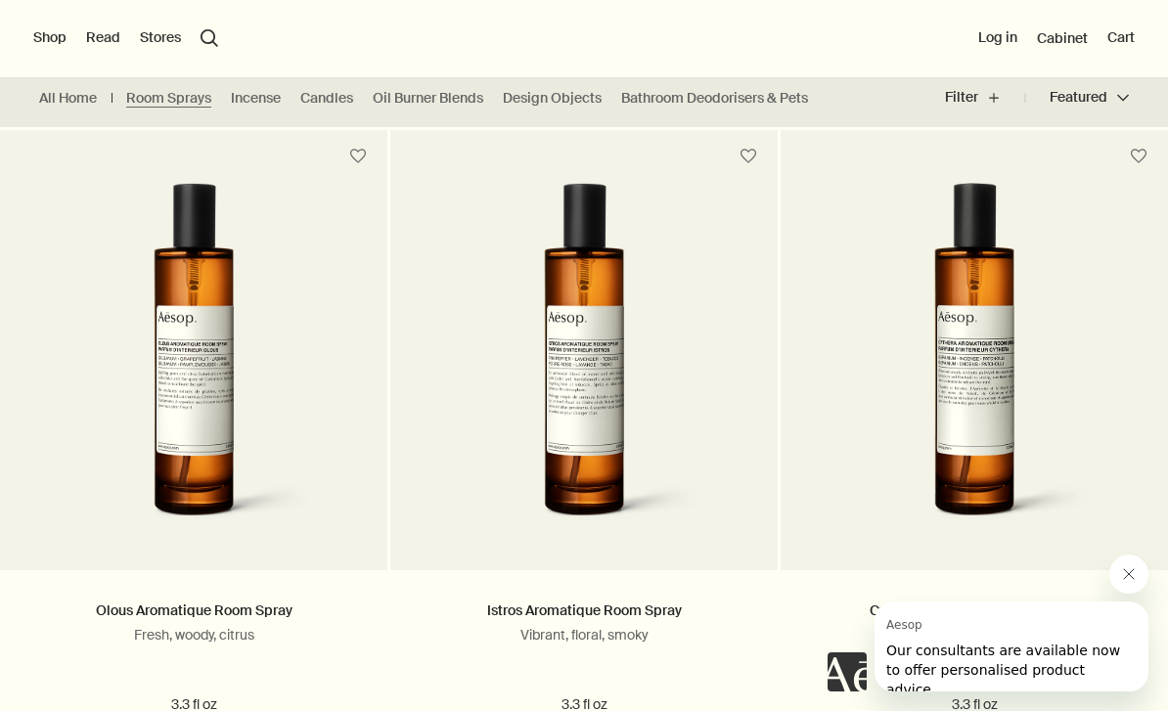
click at [200, 45] on button "search Search" at bounding box center [209, 38] width 18 height 18
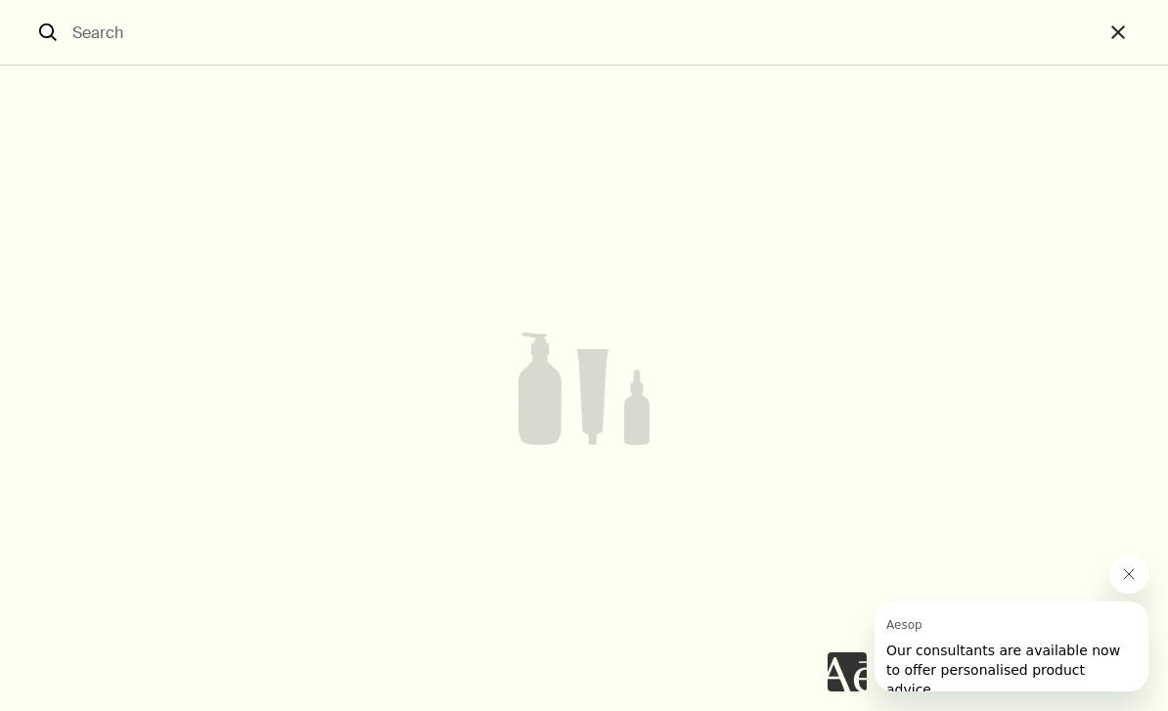
scroll to position [491, 0]
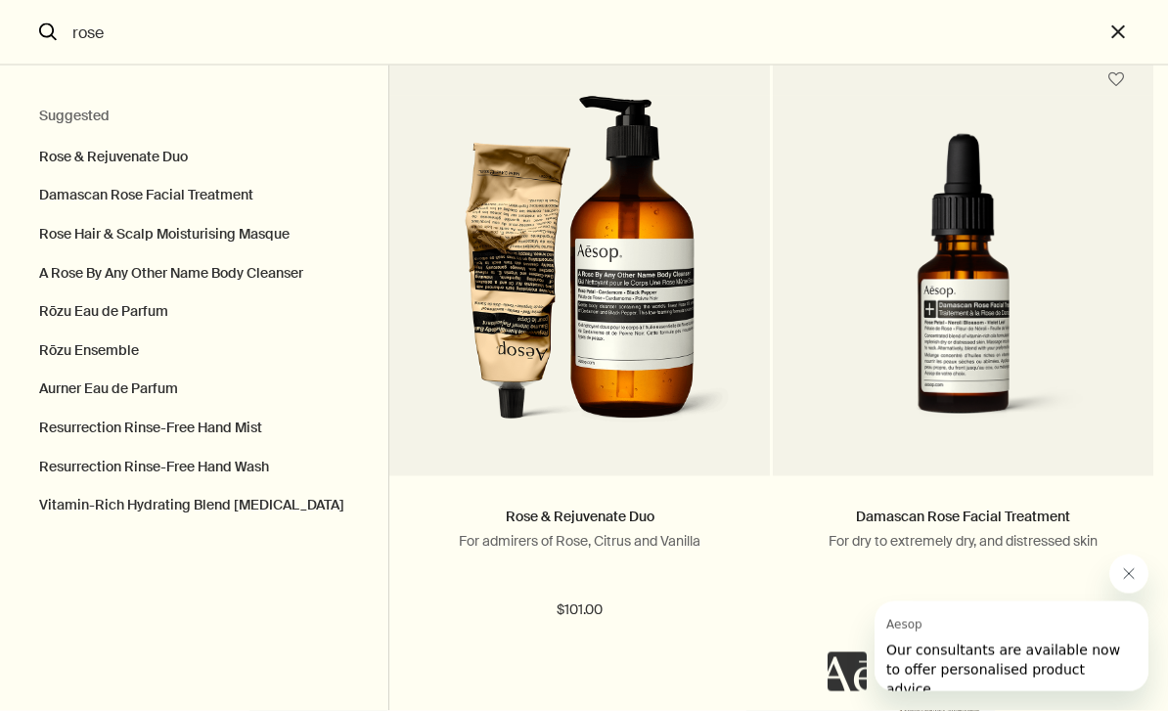
scroll to position [108, 0]
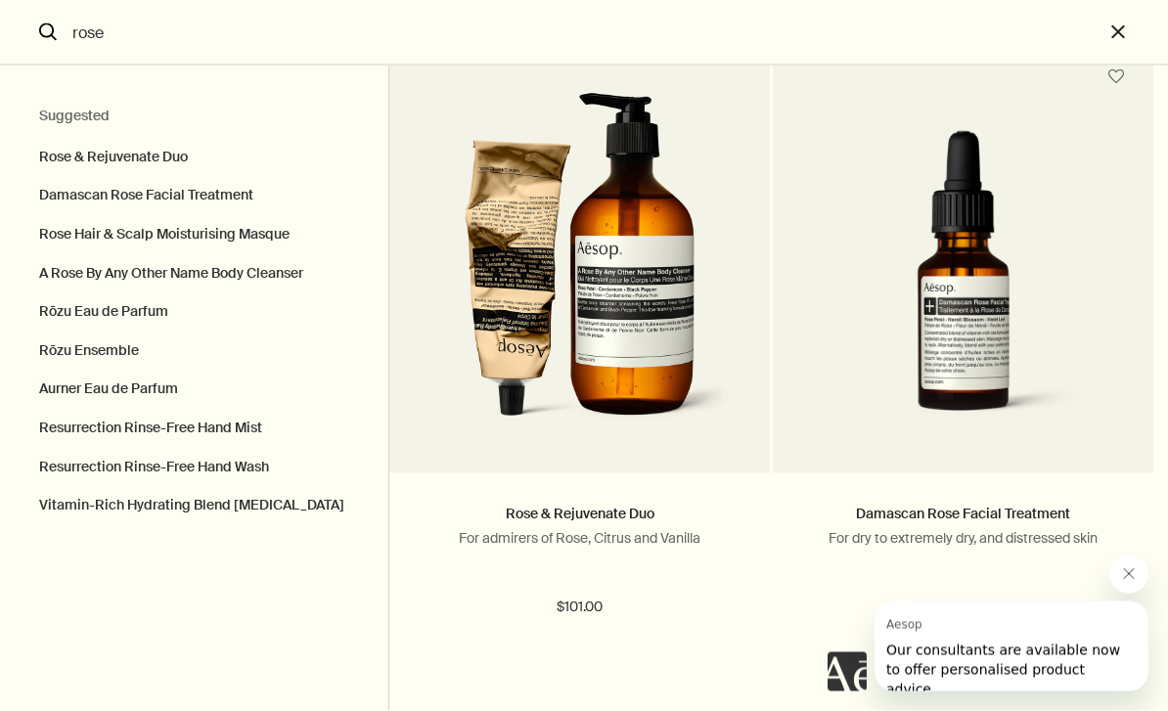
click at [73, 156] on button "Rose & Rejuvenate Duo" at bounding box center [194, 152] width 388 height 49
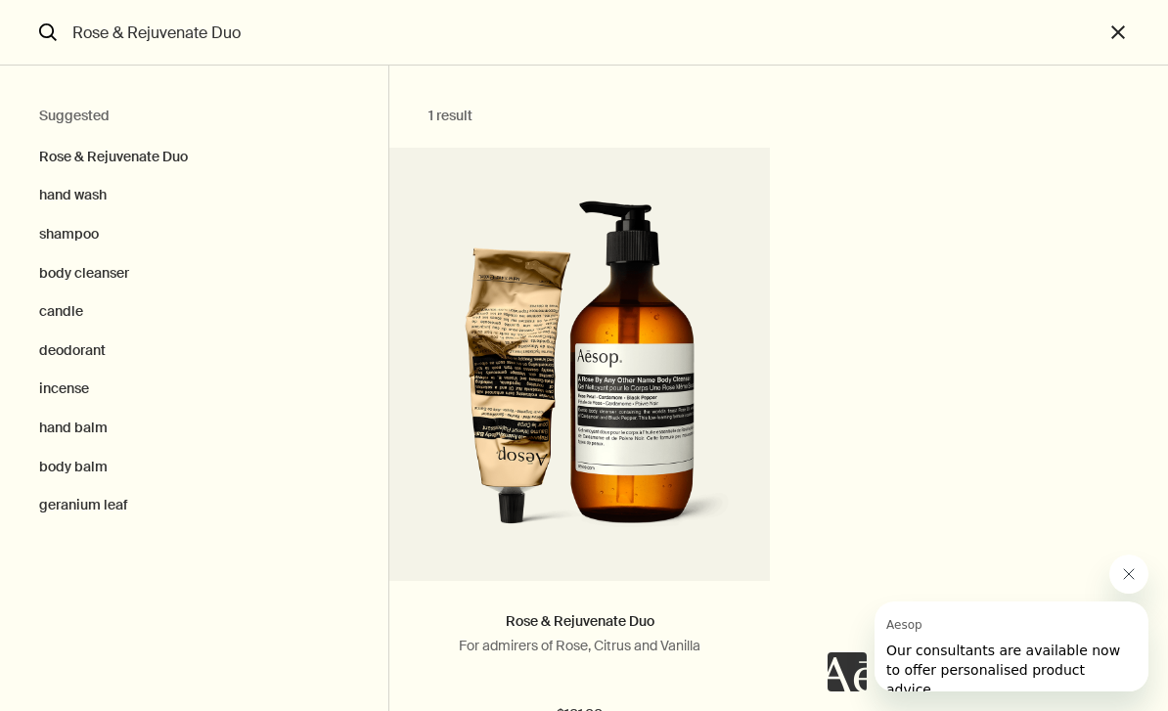
click at [267, 21] on input "Rose & Rejuvenate Duo" at bounding box center [584, 32] width 1039 height 65
click at [389, 33] on input "Rose & Rejuvenate Duo" at bounding box center [584, 32] width 1039 height 65
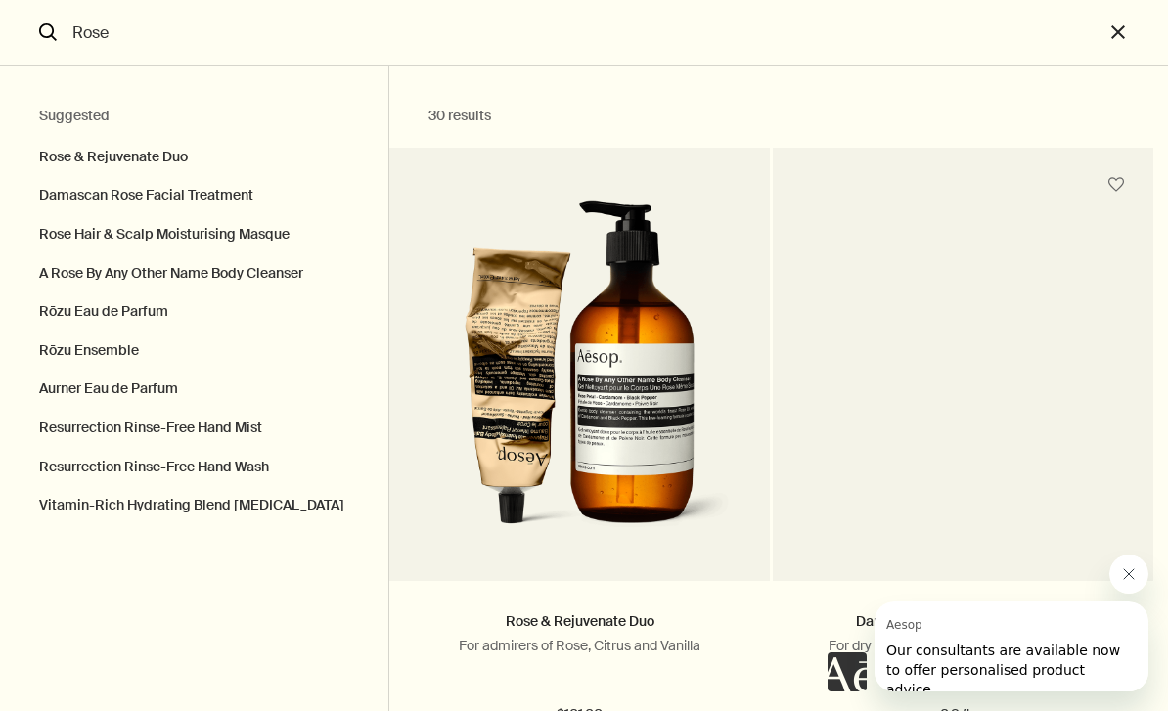
type input "Rose"
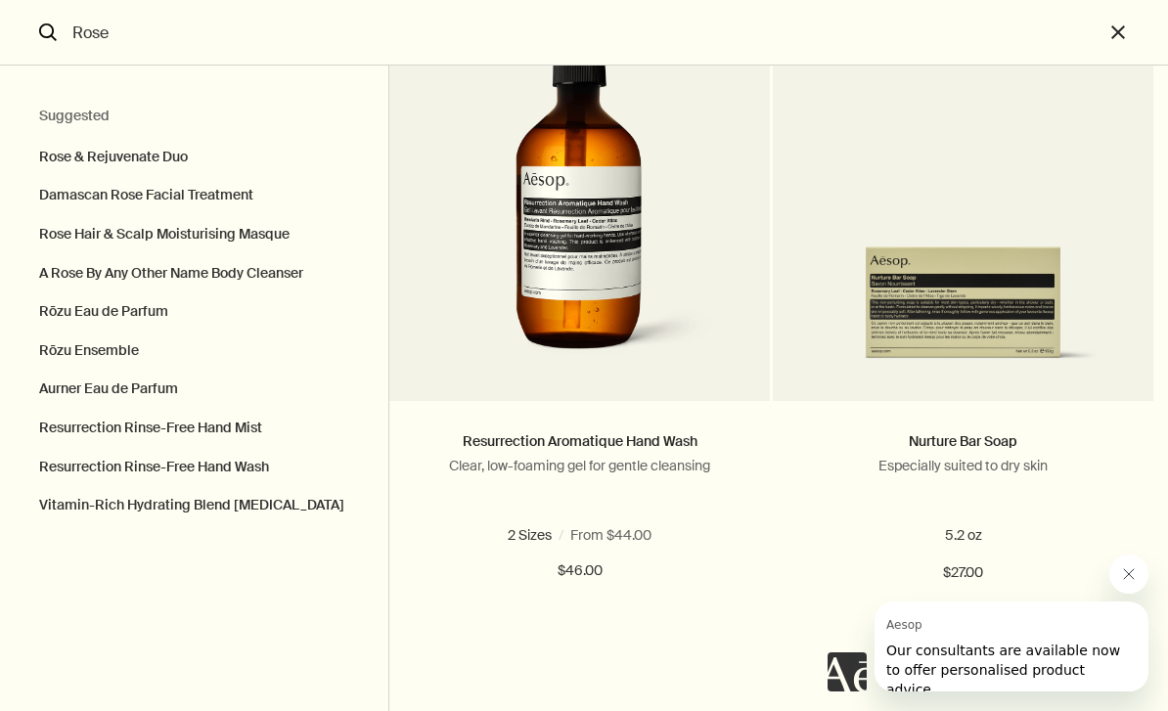
scroll to position [10165, 0]
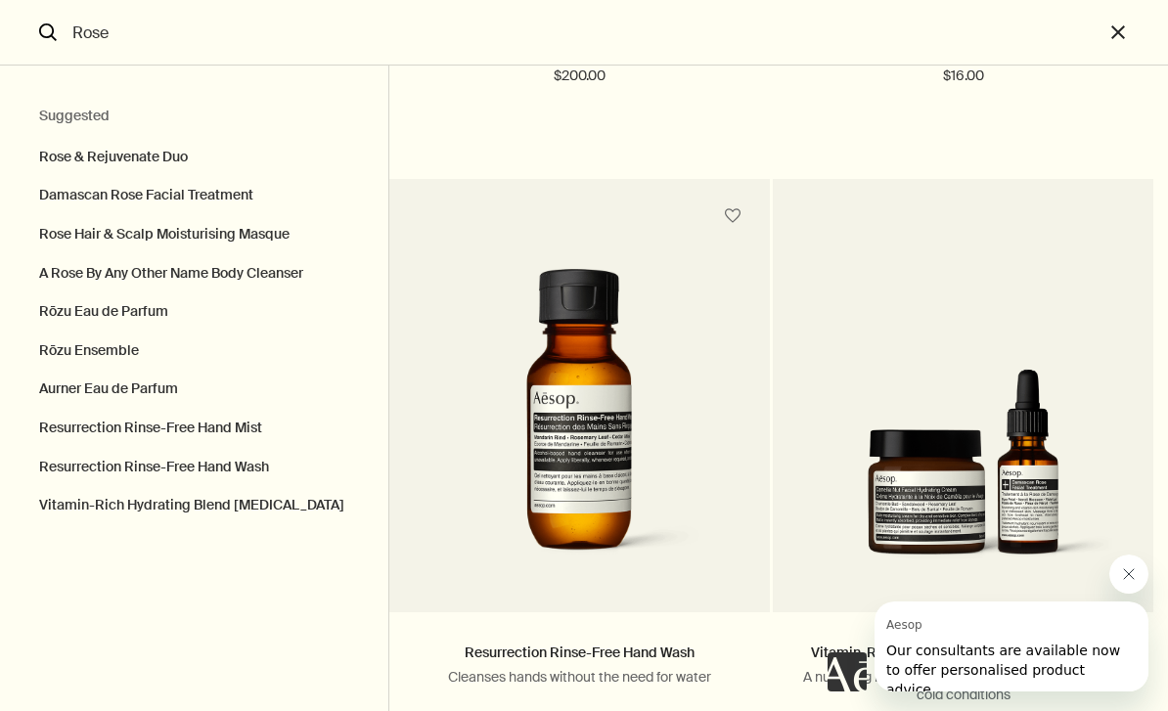
click at [1115, 31] on button "close" at bounding box center [1135, 33] width 65 height 66
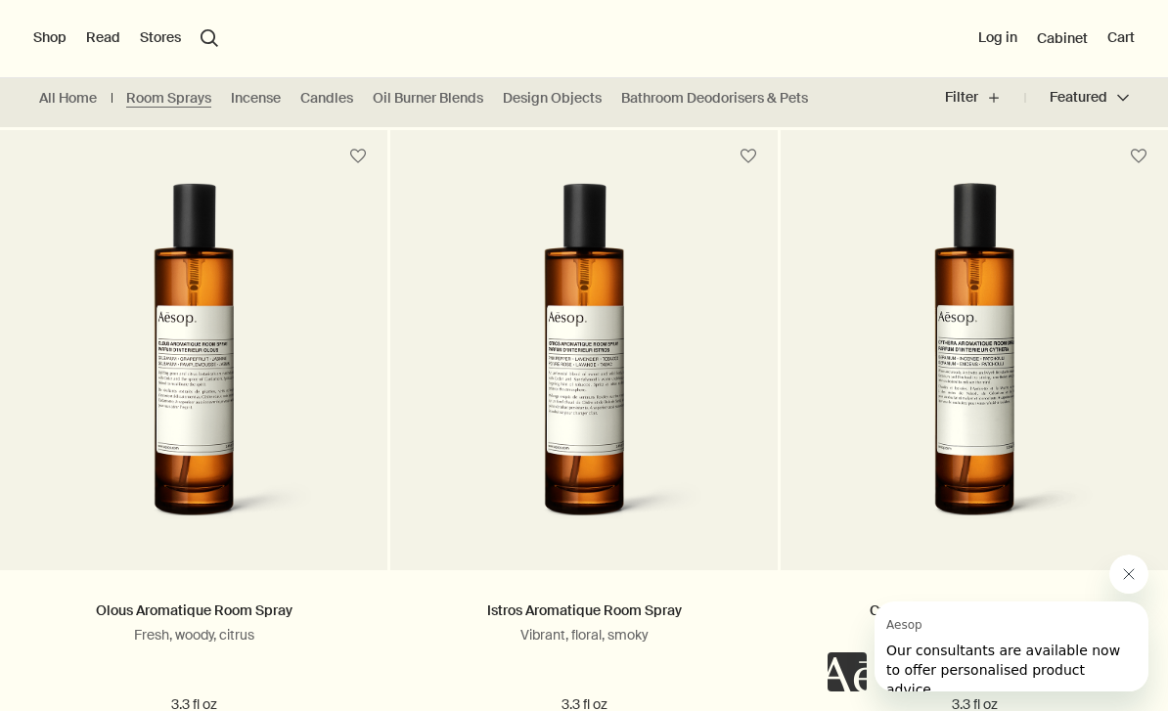
click at [587, 37] on div "Shop New & Notable Skin Care Hand & Body Home Hair Fragrance Kits & Travel Gift…" at bounding box center [584, 39] width 1168 height 78
click at [203, 54] on div "Shop New & Notable Skin Care Hand & Body Home Hair Fragrance Kits & Travel Gift…" at bounding box center [584, 39] width 1168 height 78
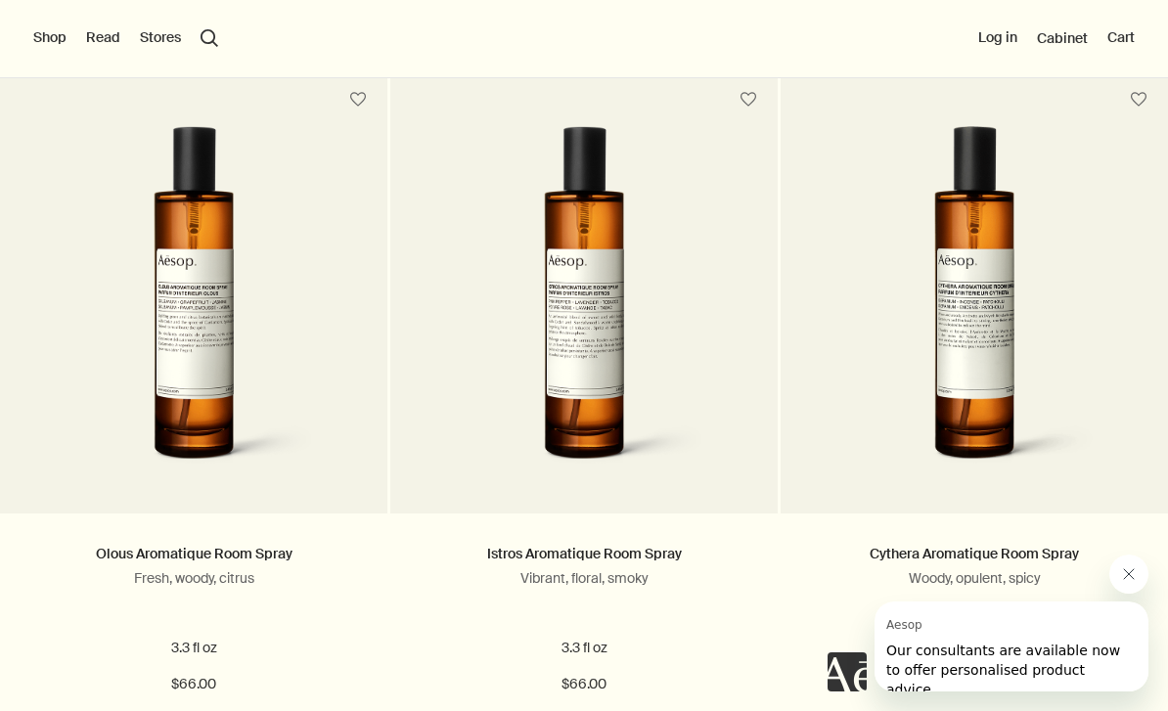
scroll to position [547, 0]
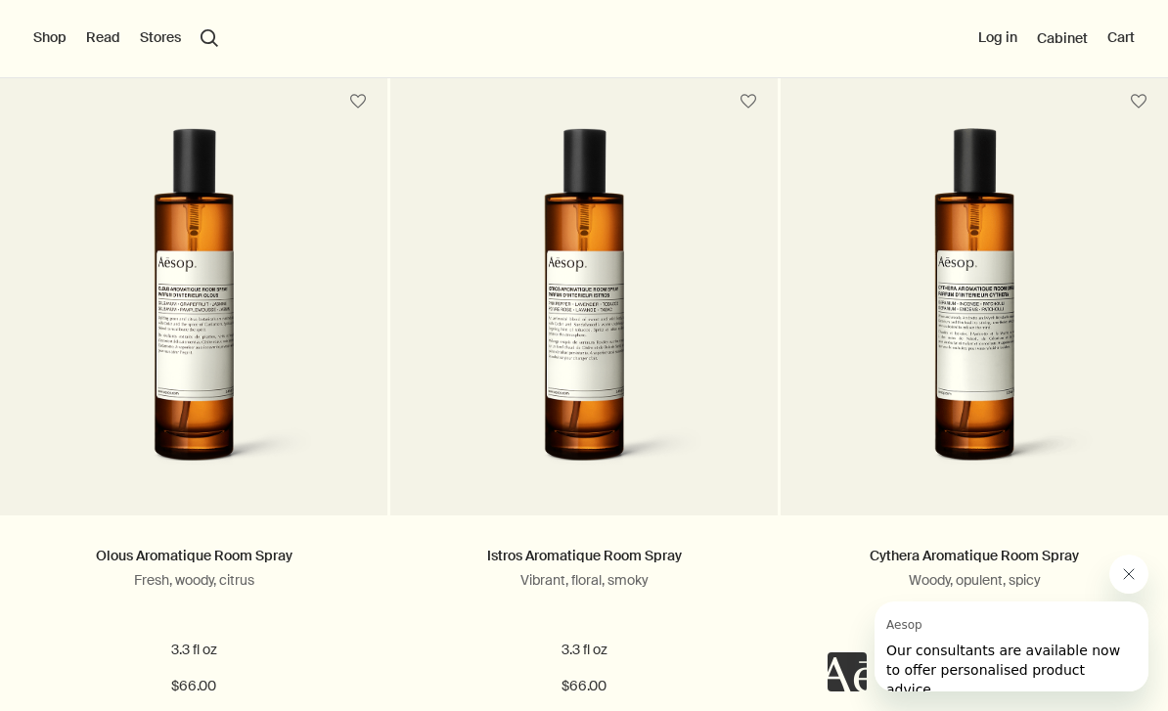
click at [436, 472] on img at bounding box center [583, 307] width 311 height 358
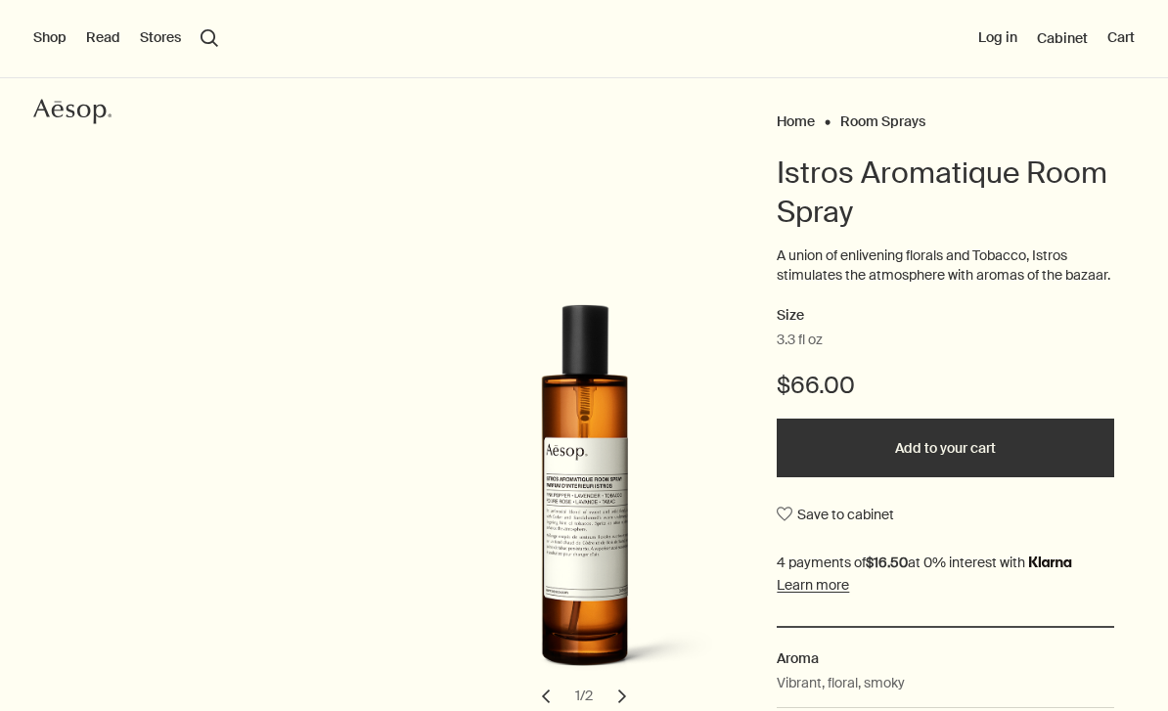
scroll to position [111, 0]
click at [830, 446] on button "Add to your cart" at bounding box center [945, 448] width 337 height 59
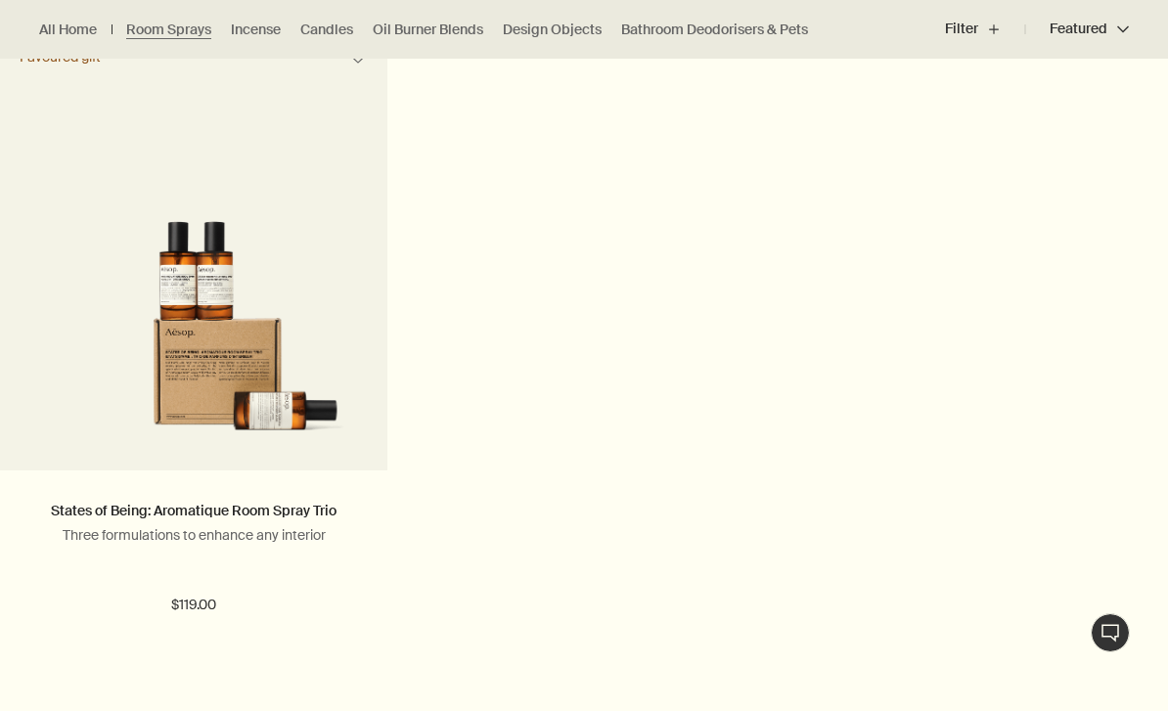
scroll to position [1314, 0]
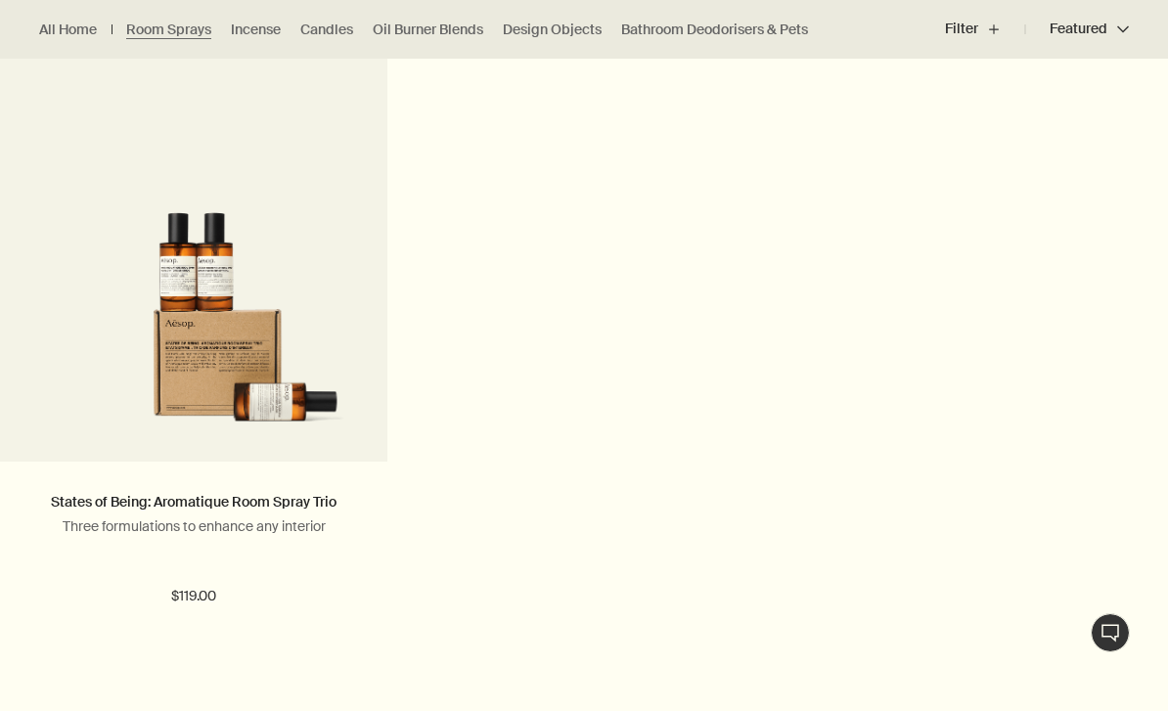
click at [125, 651] on button "Add Add to your cart" at bounding box center [193, 666] width 387 height 59
click at [331, 667] on button "Added Added to your cart Add Add to your cart" at bounding box center [193, 666] width 387 height 59
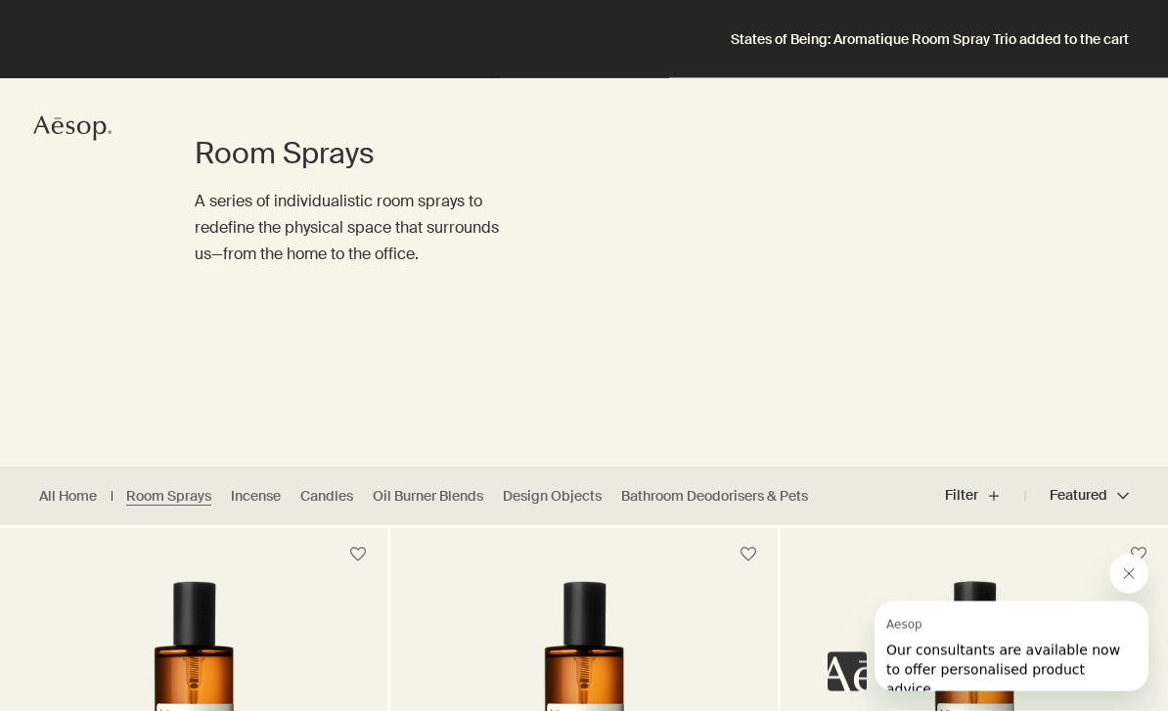
scroll to position [0, 0]
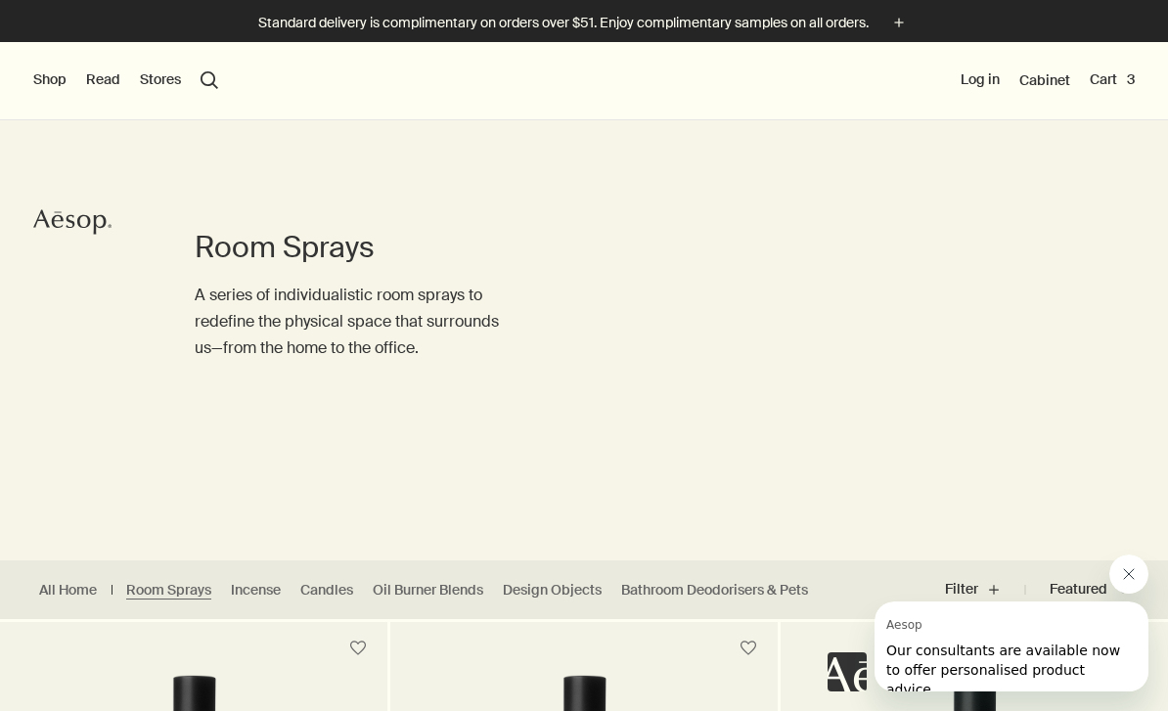
click at [1113, 88] on button "Cart 3" at bounding box center [1111, 80] width 45 height 20
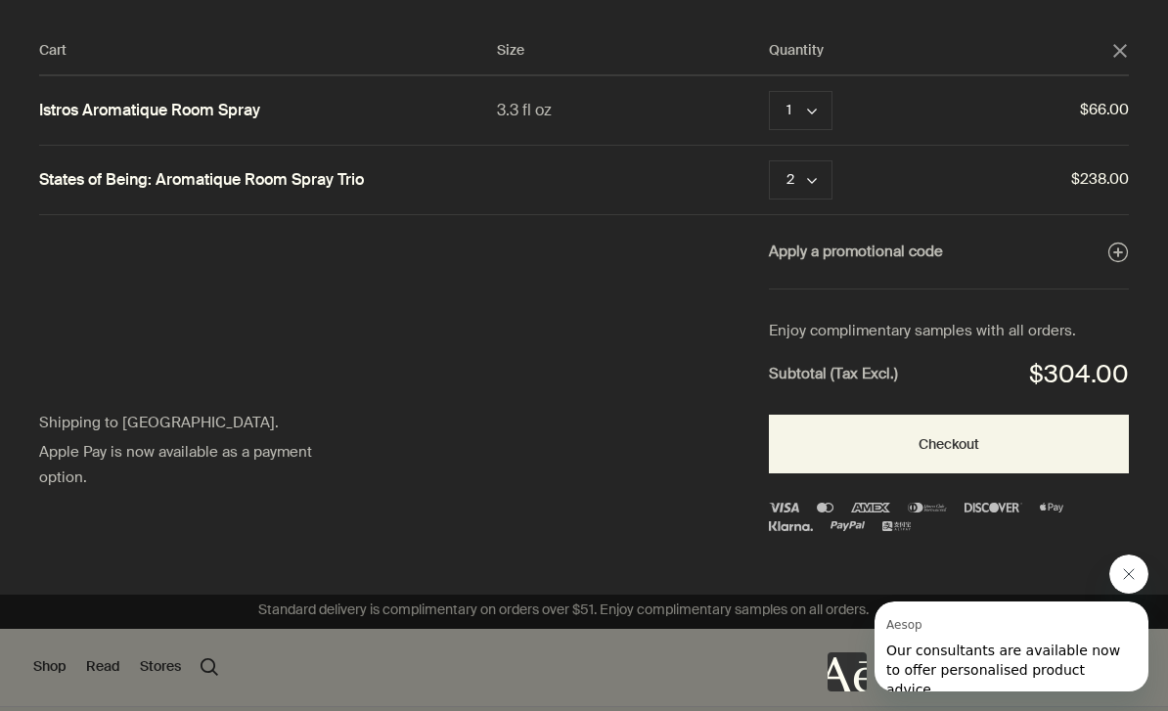
click at [809, 178] on polygon "Quantity 2" at bounding box center [812, 181] width 10 height 6
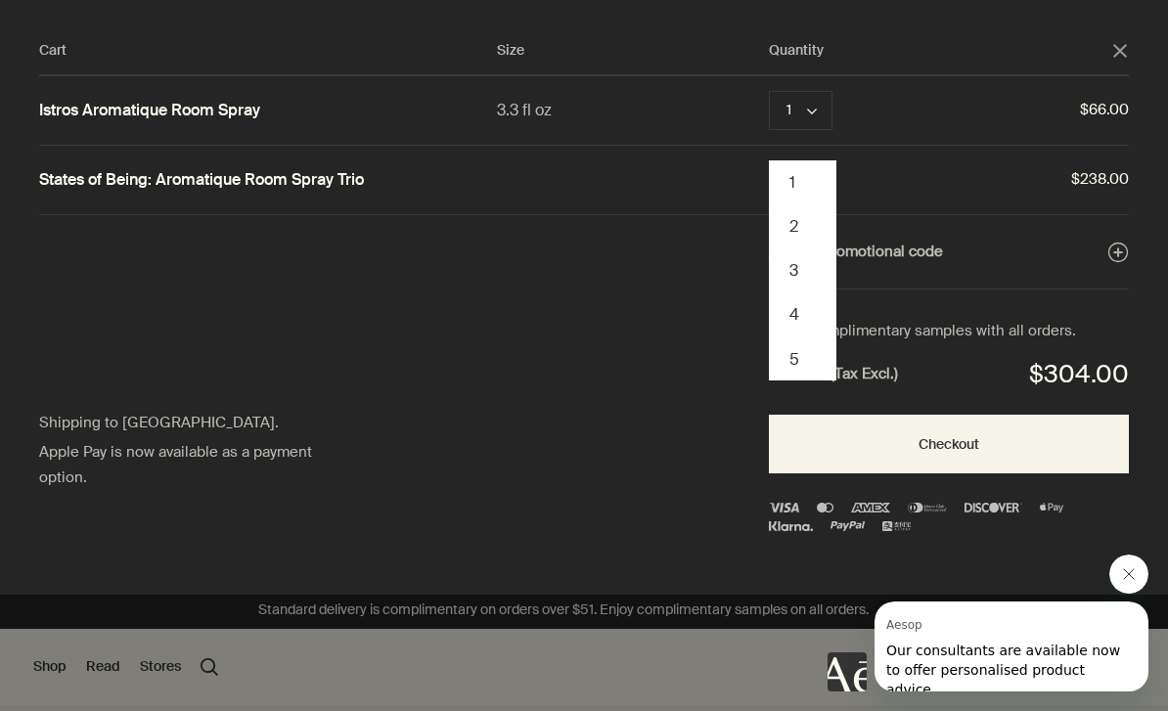
click at [781, 182] on button "1" at bounding box center [803, 182] width 64 height 44
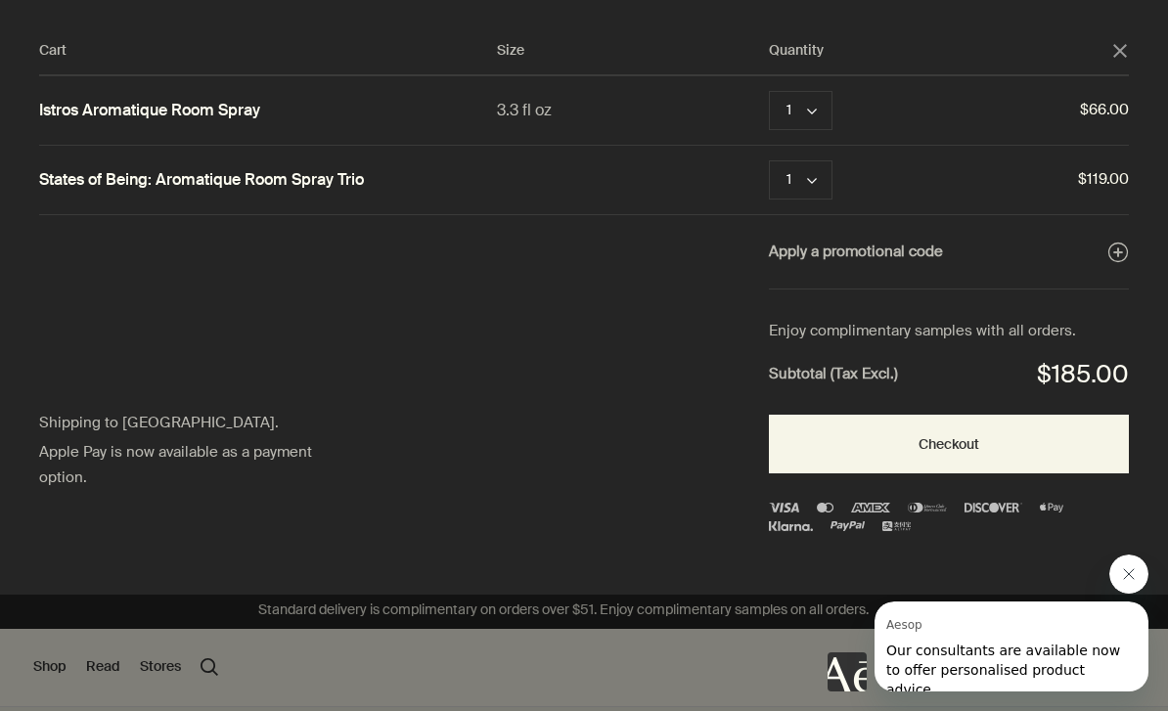
click at [885, 111] on button "Remove" at bounding box center [888, 110] width 53 height 23
